Goal: Browse casually

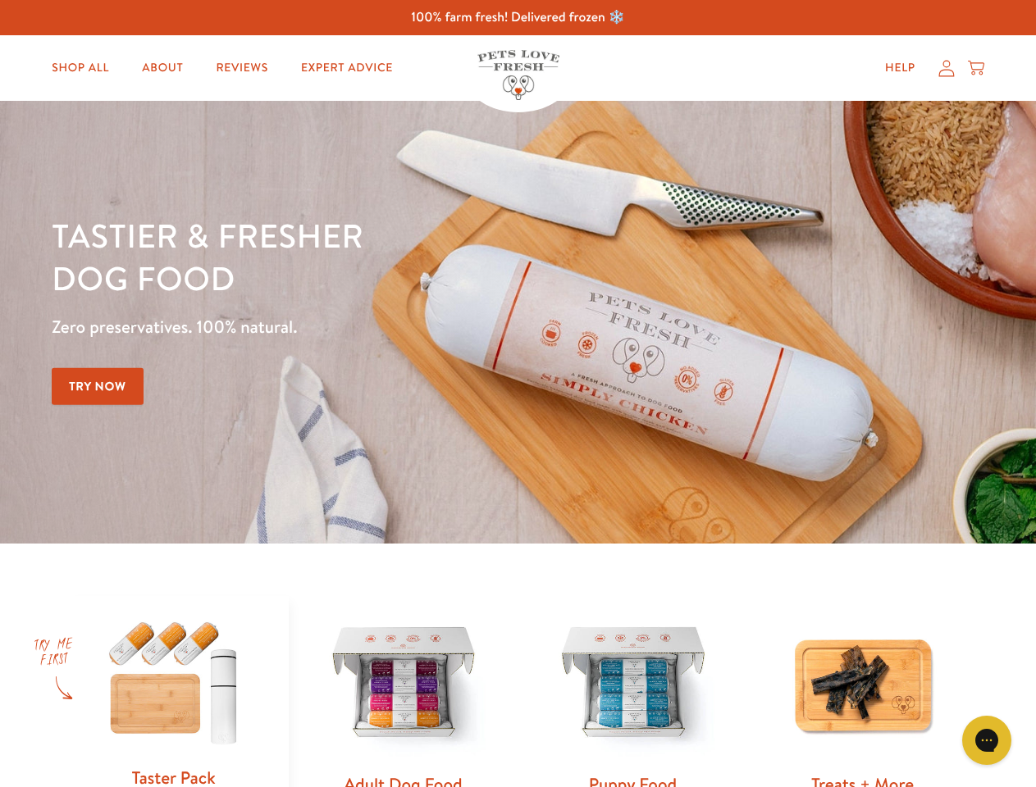
click at [518, 394] on div "Tastier & fresher dog food Zero preservatives. 100% natural. Try Now" at bounding box center [363, 322] width 622 height 217
click at [987, 741] on icon "Gorgias live chat" at bounding box center [987, 741] width 16 height 16
